Goal: Check status: Check status

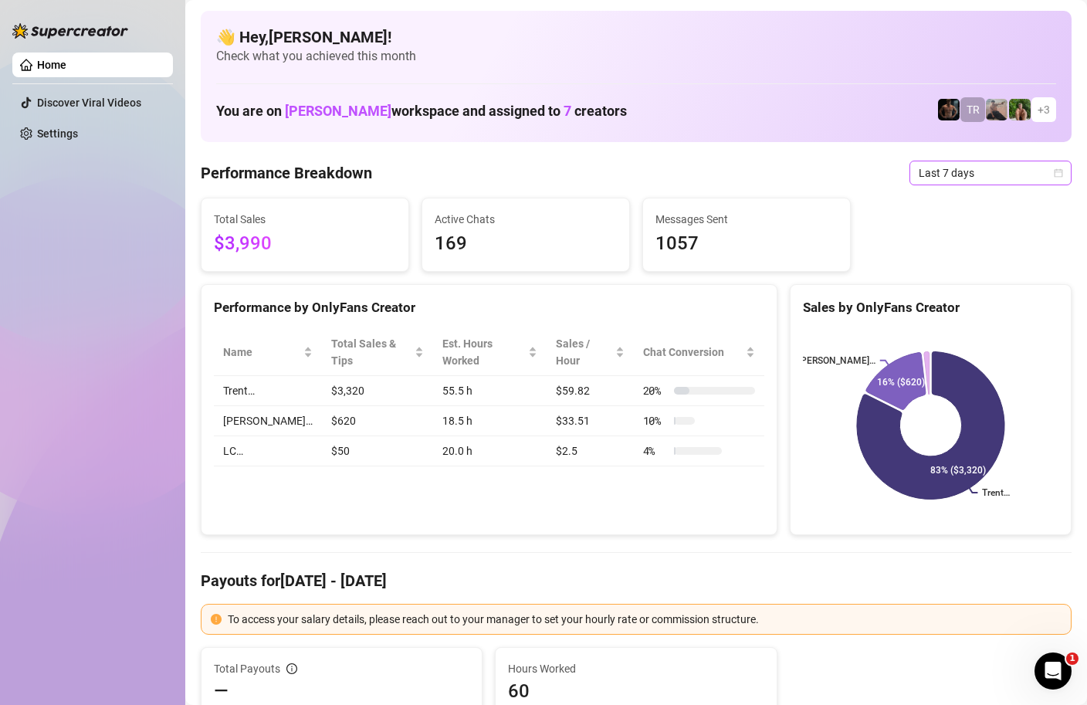
click at [1048, 169] on span "Last 7 days" at bounding box center [991, 172] width 144 height 23
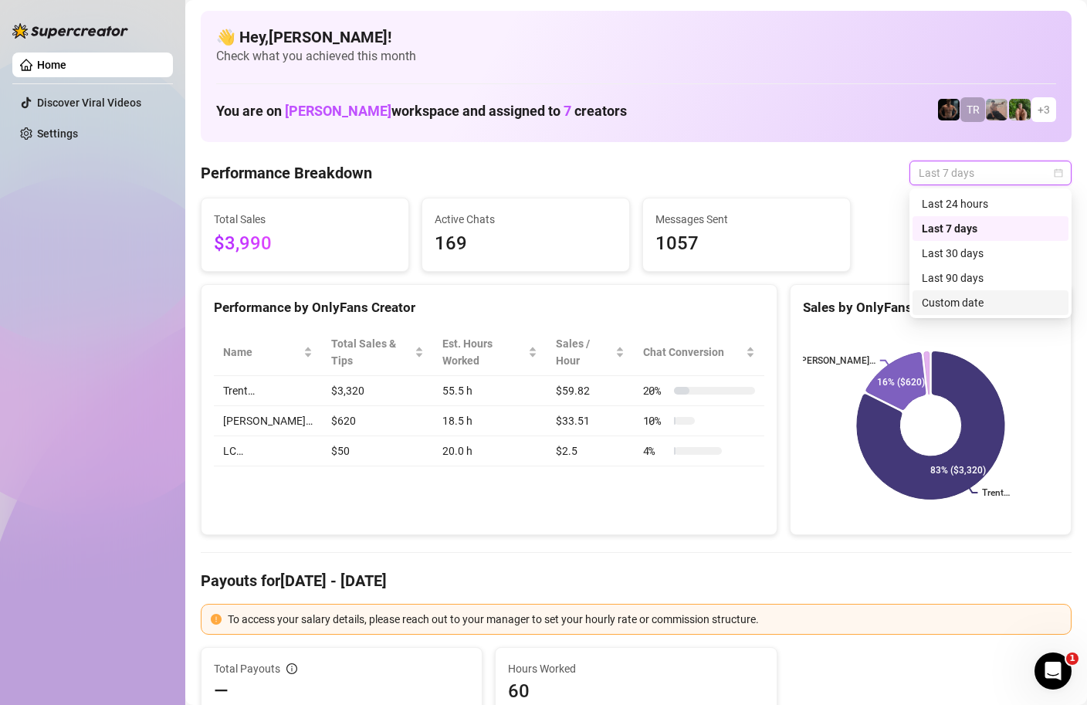
click at [979, 303] on div "Custom date" at bounding box center [990, 302] width 137 height 17
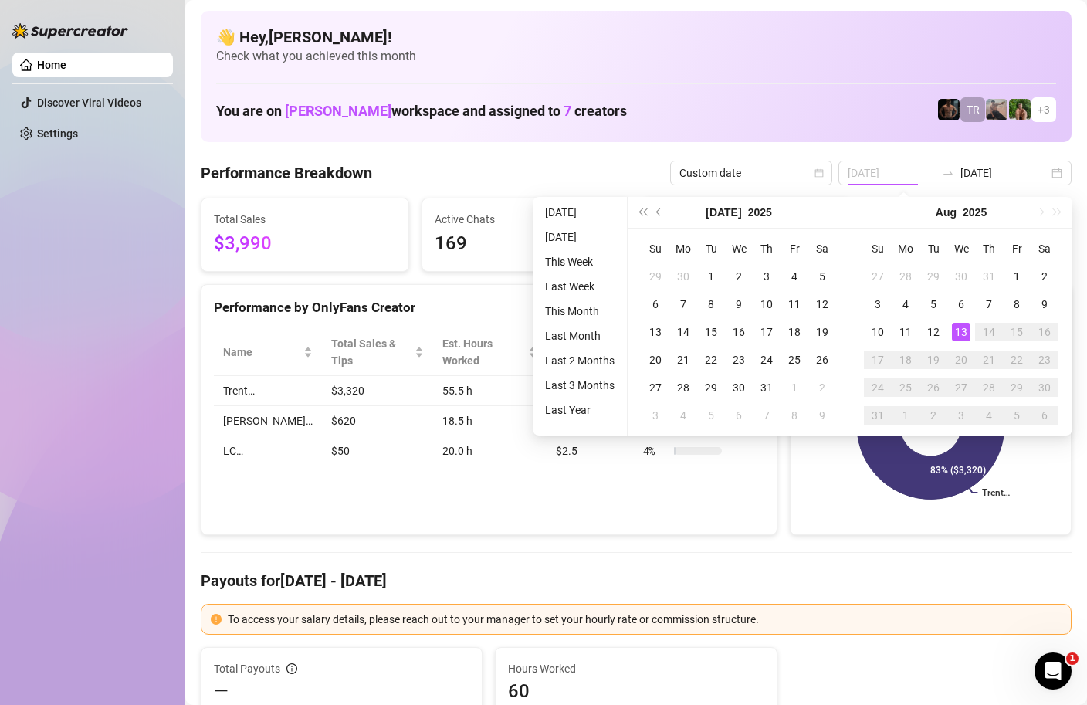
click at [963, 337] on div "13" at bounding box center [961, 332] width 19 height 19
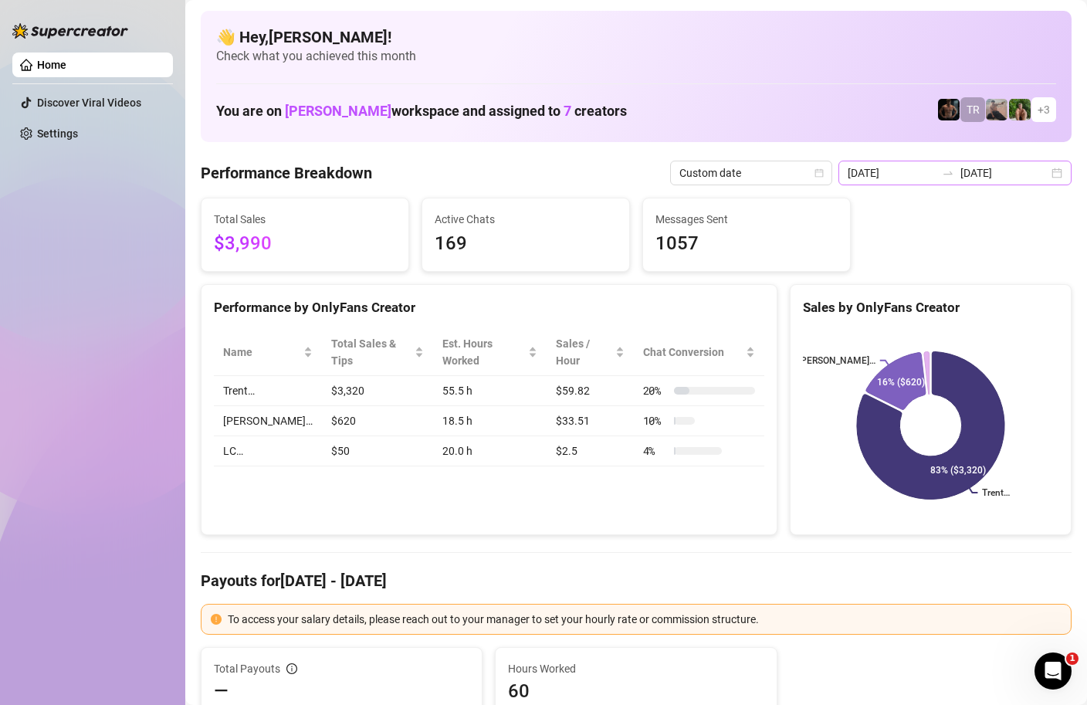
click at [1061, 178] on div "[DATE] [DATE]" at bounding box center [955, 173] width 233 height 25
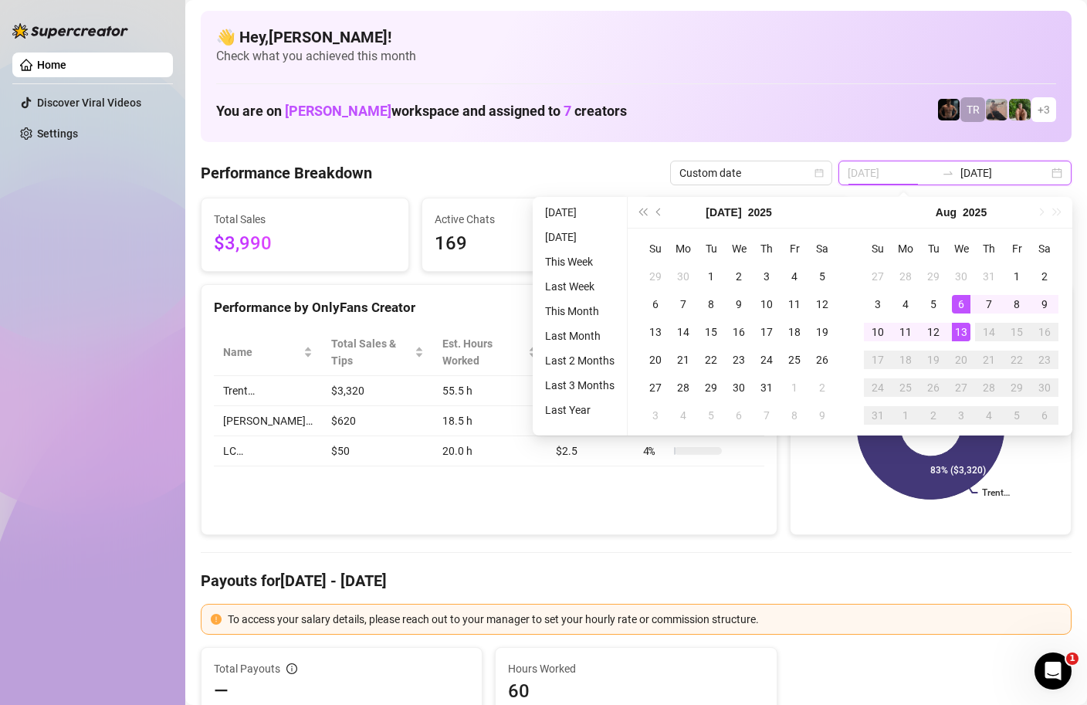
type input "[DATE]"
click at [958, 326] on div "13" at bounding box center [961, 332] width 19 height 19
type input "[DATE]"
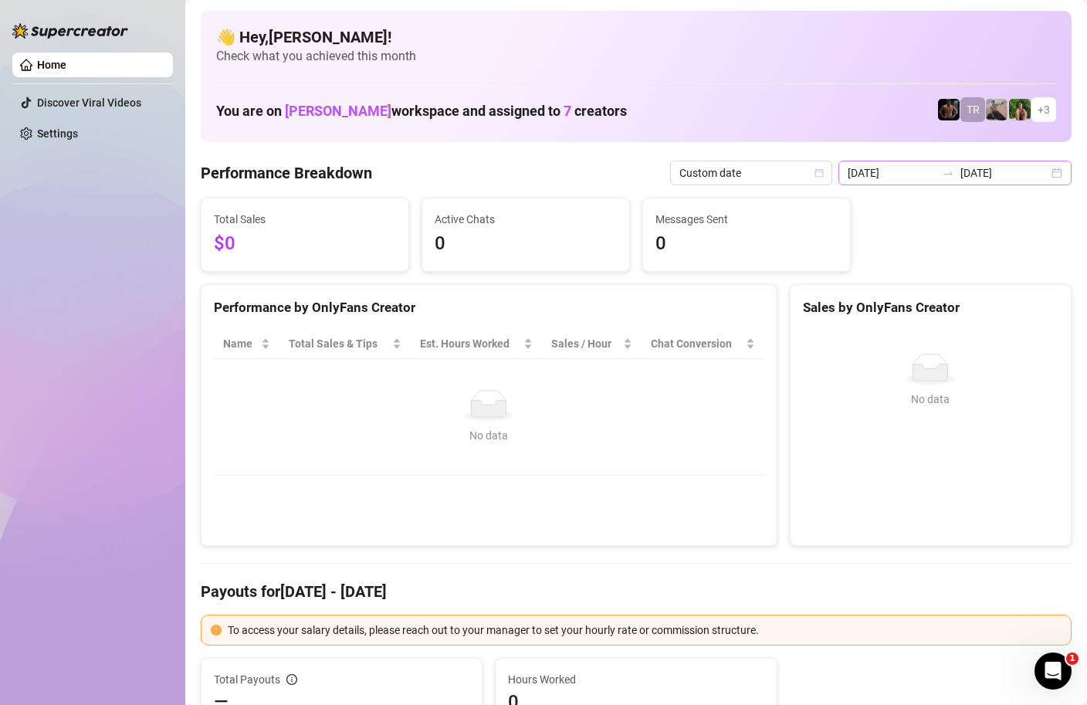
click at [1058, 176] on div "[DATE] [DATE]" at bounding box center [955, 173] width 233 height 25
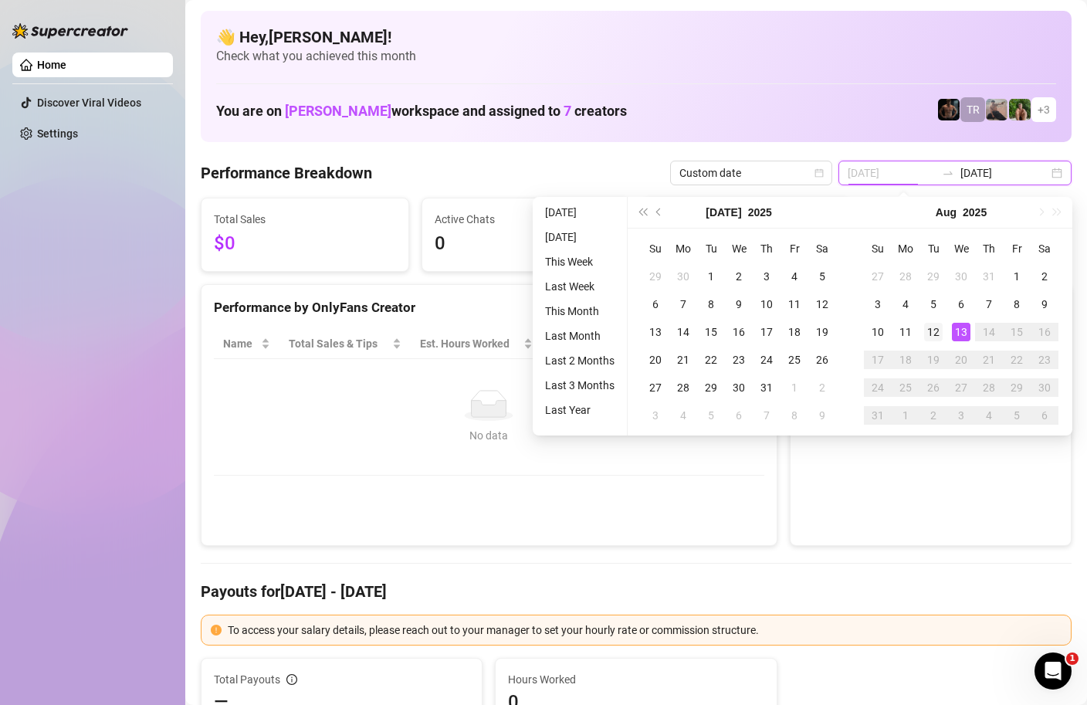
type input "[DATE]"
click at [938, 335] on div "12" at bounding box center [934, 332] width 19 height 19
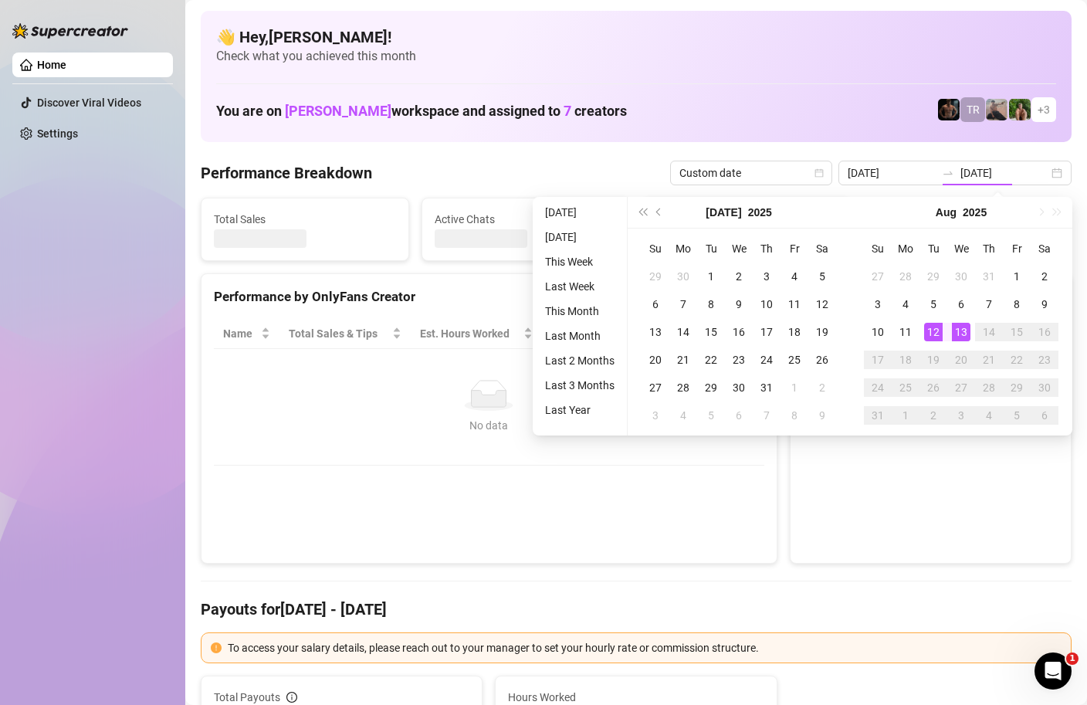
type input "[DATE]"
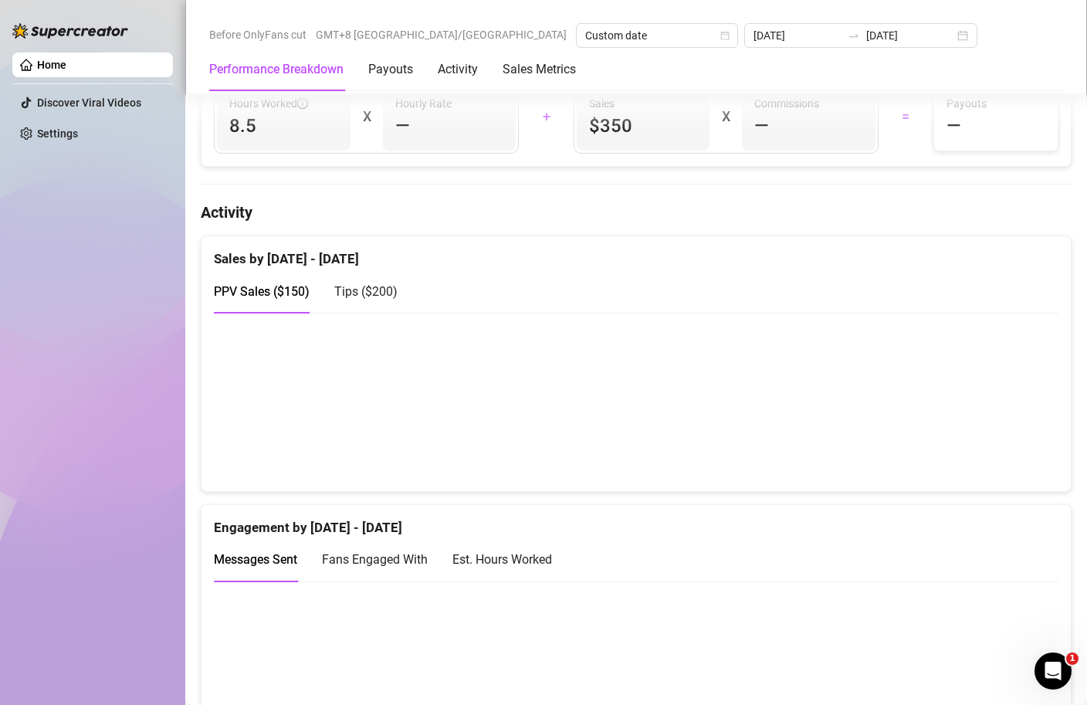
scroll to position [168, 0]
